Goal: Book appointment/travel/reservation

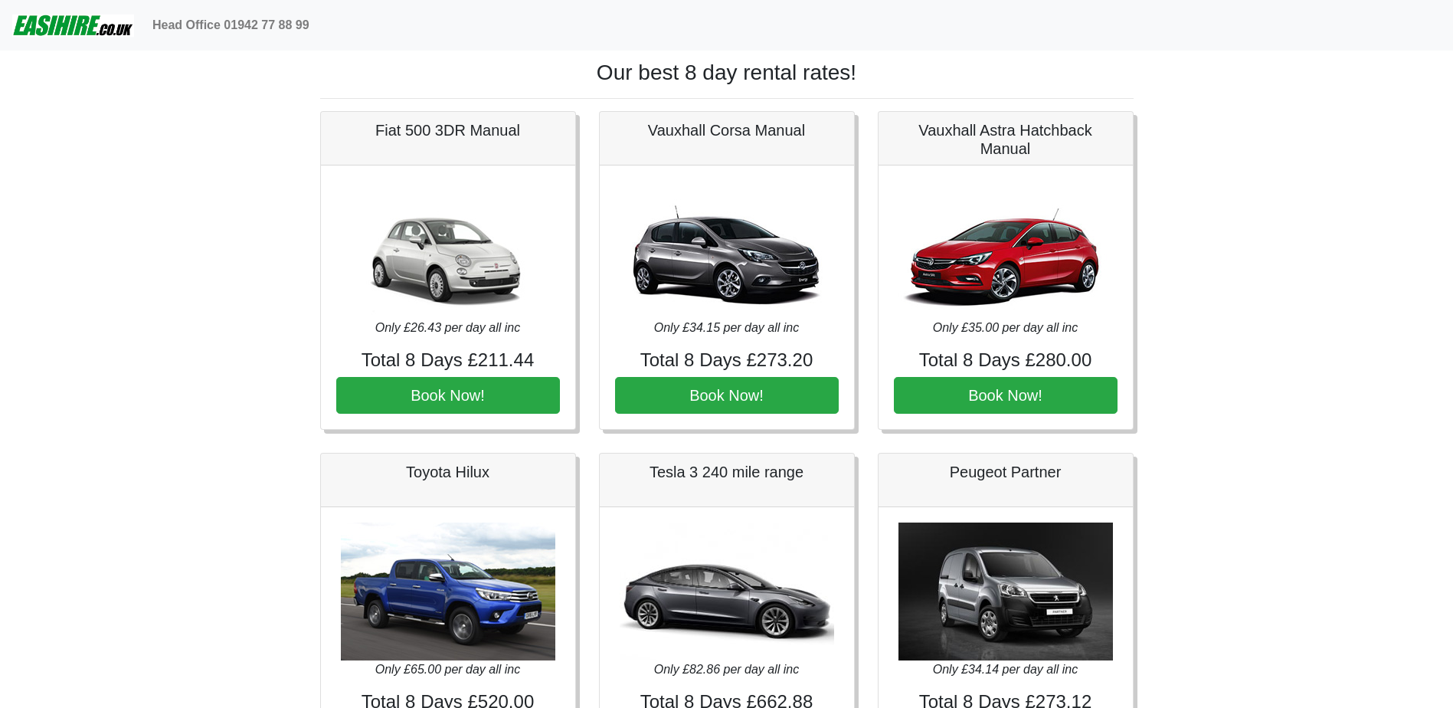
drag, startPoint x: 159, startPoint y: 463, endPoint x: 186, endPoint y: 154, distance: 310.6
click at [76, 25] on img at bounding box center [73, 25] width 122 height 31
click at [94, 33] on img at bounding box center [73, 25] width 122 height 31
drag, startPoint x: 647, startPoint y: 83, endPoint x: 874, endPoint y: 83, distance: 227.5
click at [874, 83] on h1 "Our best 8 day rental rates!" at bounding box center [727, 73] width 814 height 26
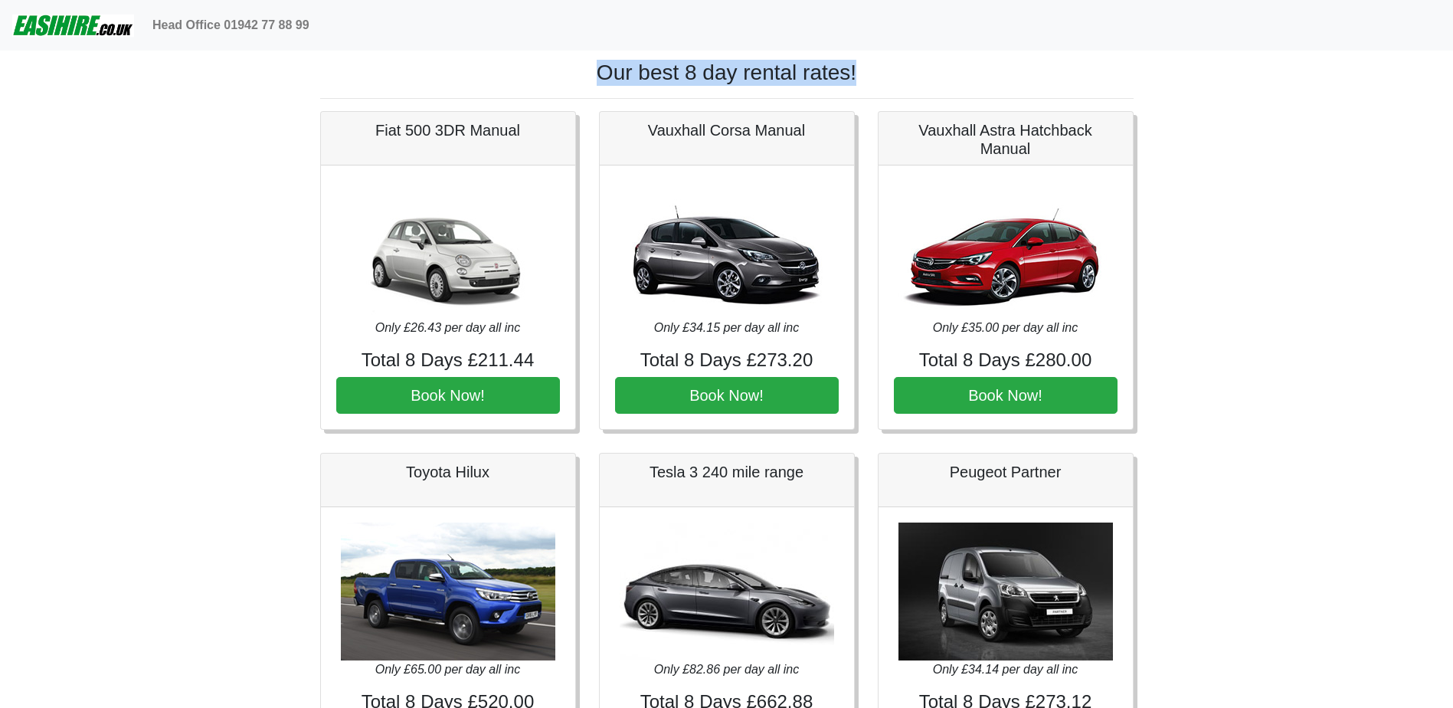
click at [874, 83] on h1 "Our best 8 day rental rates!" at bounding box center [727, 73] width 814 height 26
drag, startPoint x: 867, startPoint y: 69, endPoint x: 541, endPoint y: 76, distance: 326.4
click at [541, 76] on h1 "Our best 8 day rental rates!" at bounding box center [727, 73] width 814 height 26
